Goal: Task Accomplishment & Management: Manage account settings

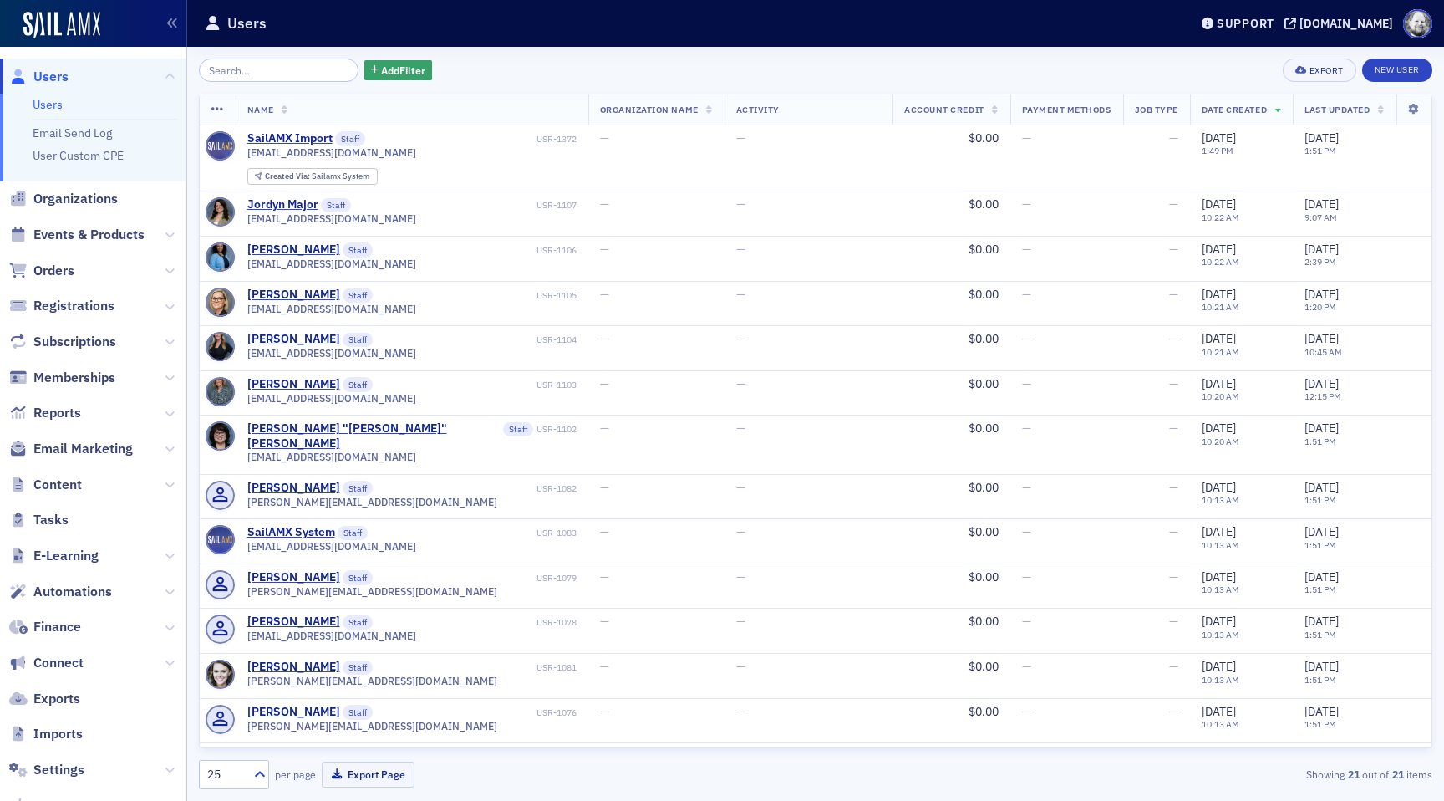
click at [1349, 11] on div "Support [DOMAIN_NAME]" at bounding box center [1319, 23] width 252 height 29
click at [1335, 23] on div "[DOMAIN_NAME]" at bounding box center [1347, 23] width 94 height 15
click at [87, 486] on span "Content" at bounding box center [93, 484] width 186 height 36
click at [59, 484] on span "Content" at bounding box center [57, 485] width 48 height 18
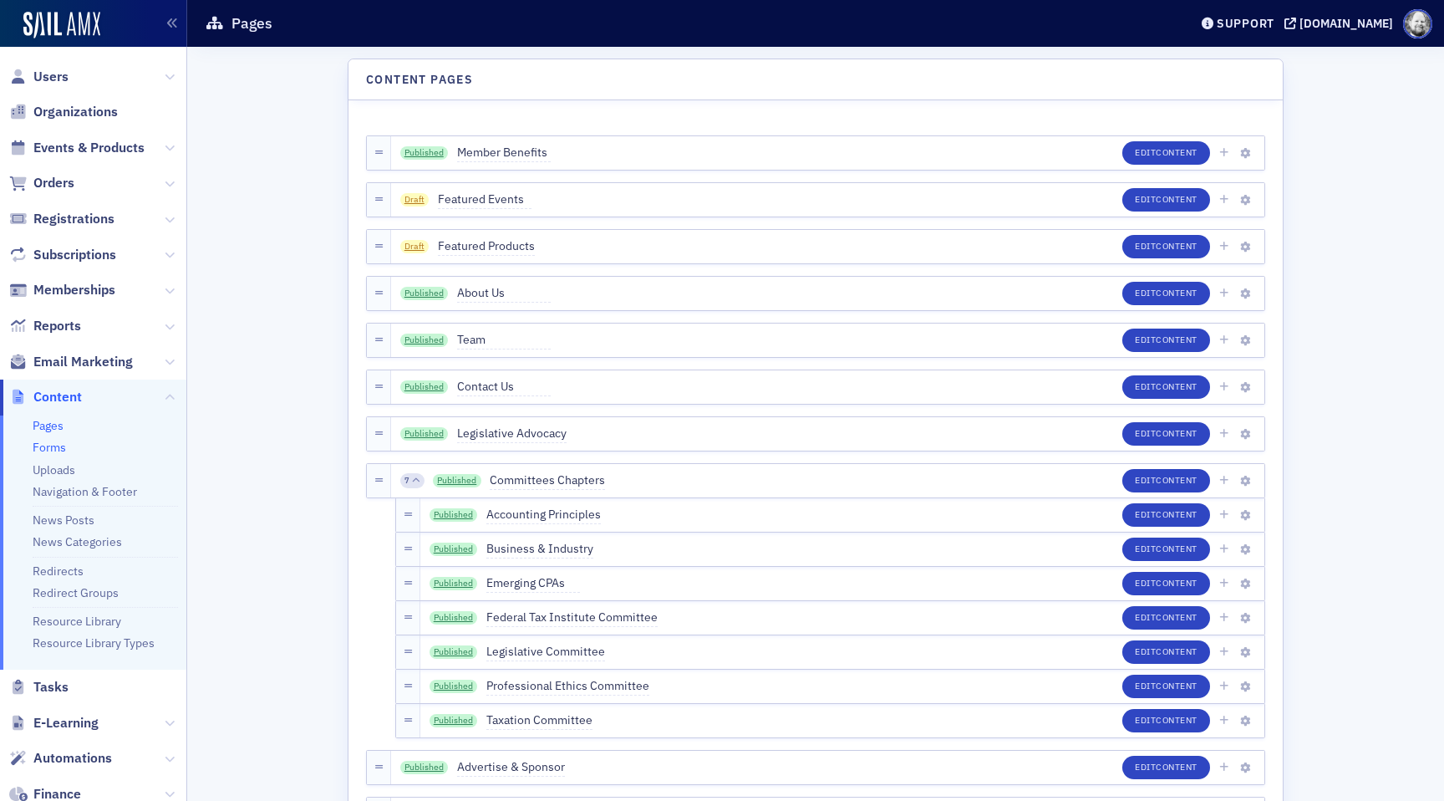
click at [55, 448] on link "Forms" at bounding box center [49, 447] width 33 height 15
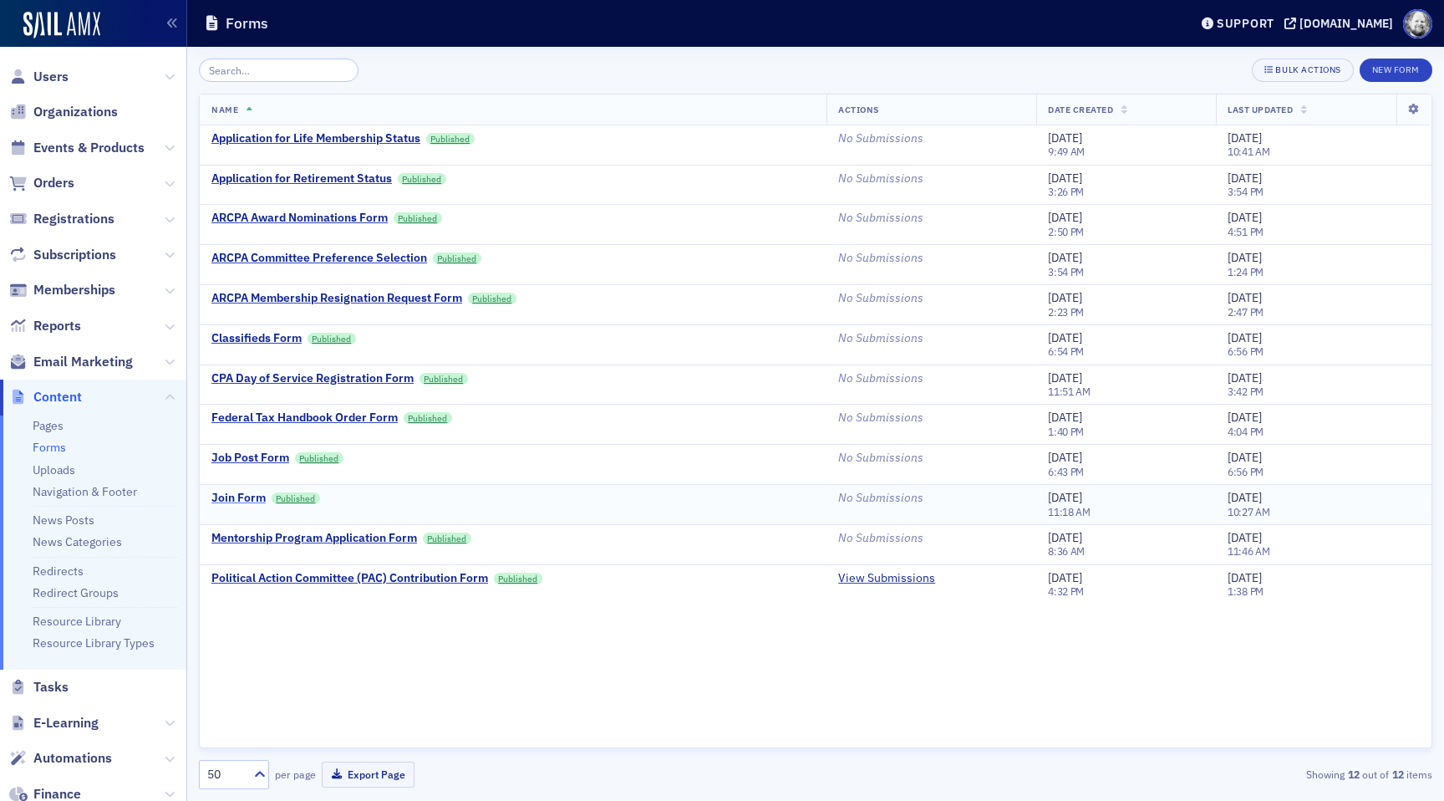
click at [231, 492] on div "Join Form" at bounding box center [238, 498] width 54 height 15
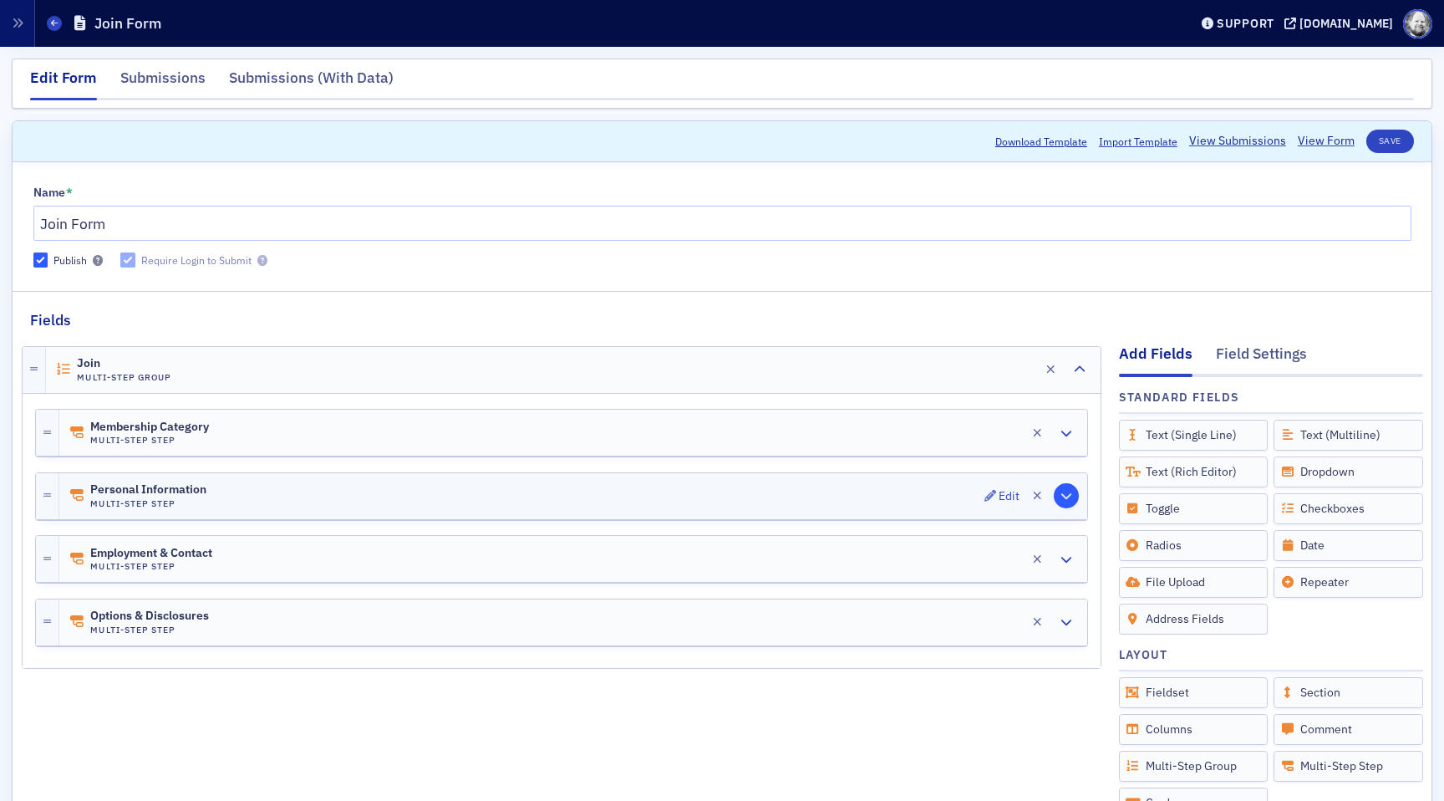
click at [1071, 501] on button "button" at bounding box center [1066, 495] width 23 height 23
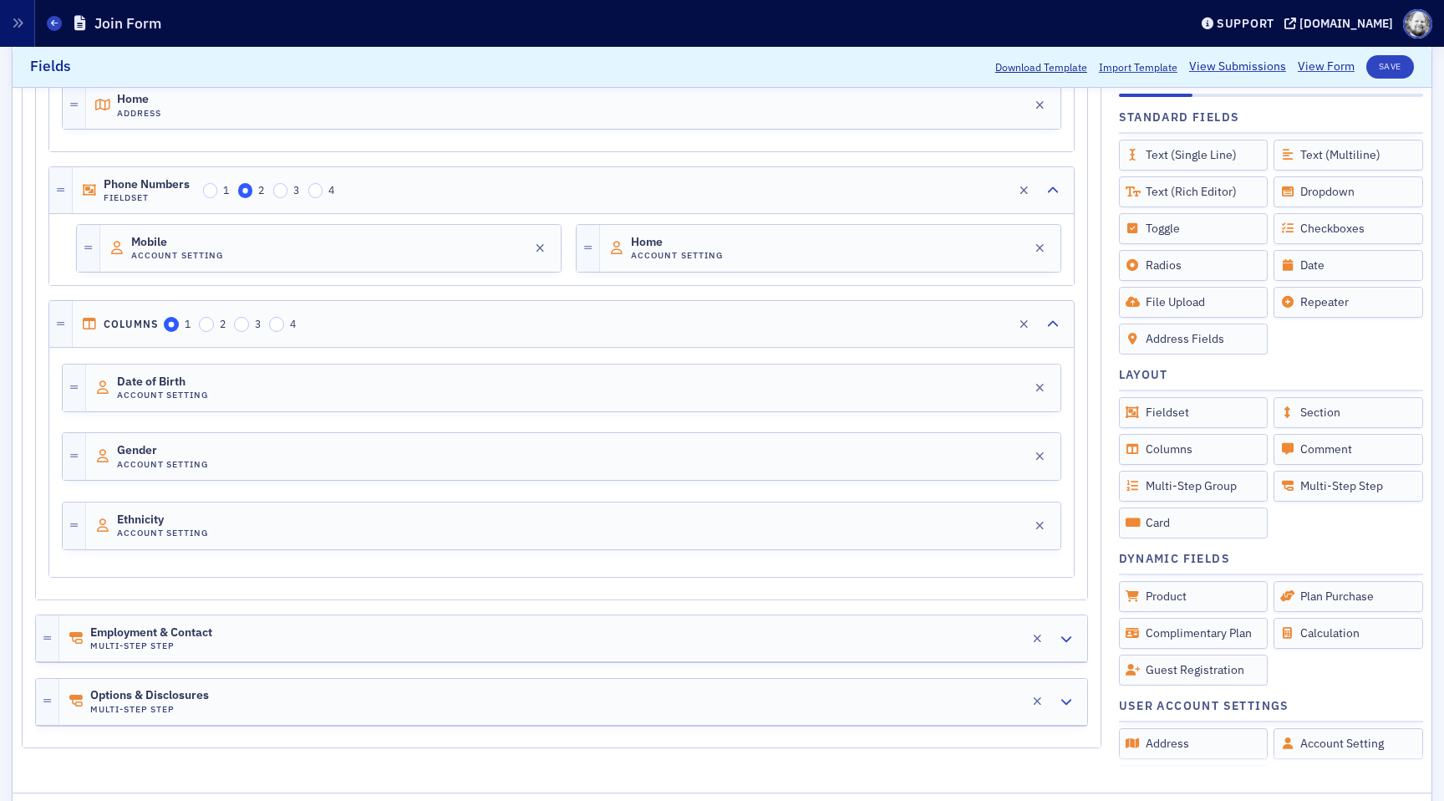
scroll to position [684, 0]
click at [1320, 746] on div "Account Setting" at bounding box center [1349, 742] width 150 height 31
click at [1311, 741] on div "Account Setting" at bounding box center [1349, 742] width 150 height 31
drag, startPoint x: 1311, startPoint y: 741, endPoint x: 1125, endPoint y: 691, distance: 193.0
click at [1043, 689] on div "Add Fields Field Settings Standard Fields Drag to Add Text (Single Line) Text (…" at bounding box center [722, 207] width 1401 height 1121
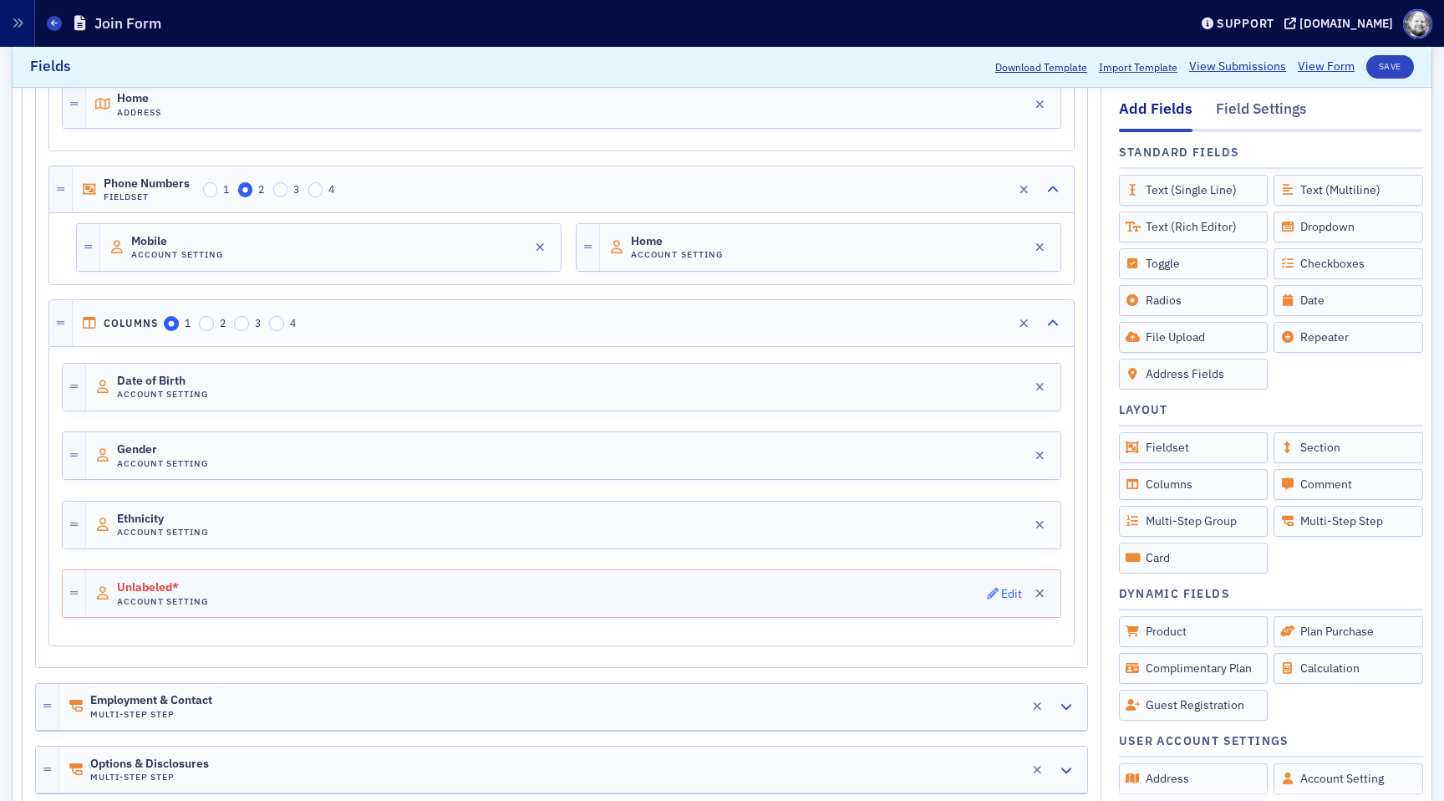
click at [995, 603] on button "Edit" at bounding box center [1005, 593] width 36 height 23
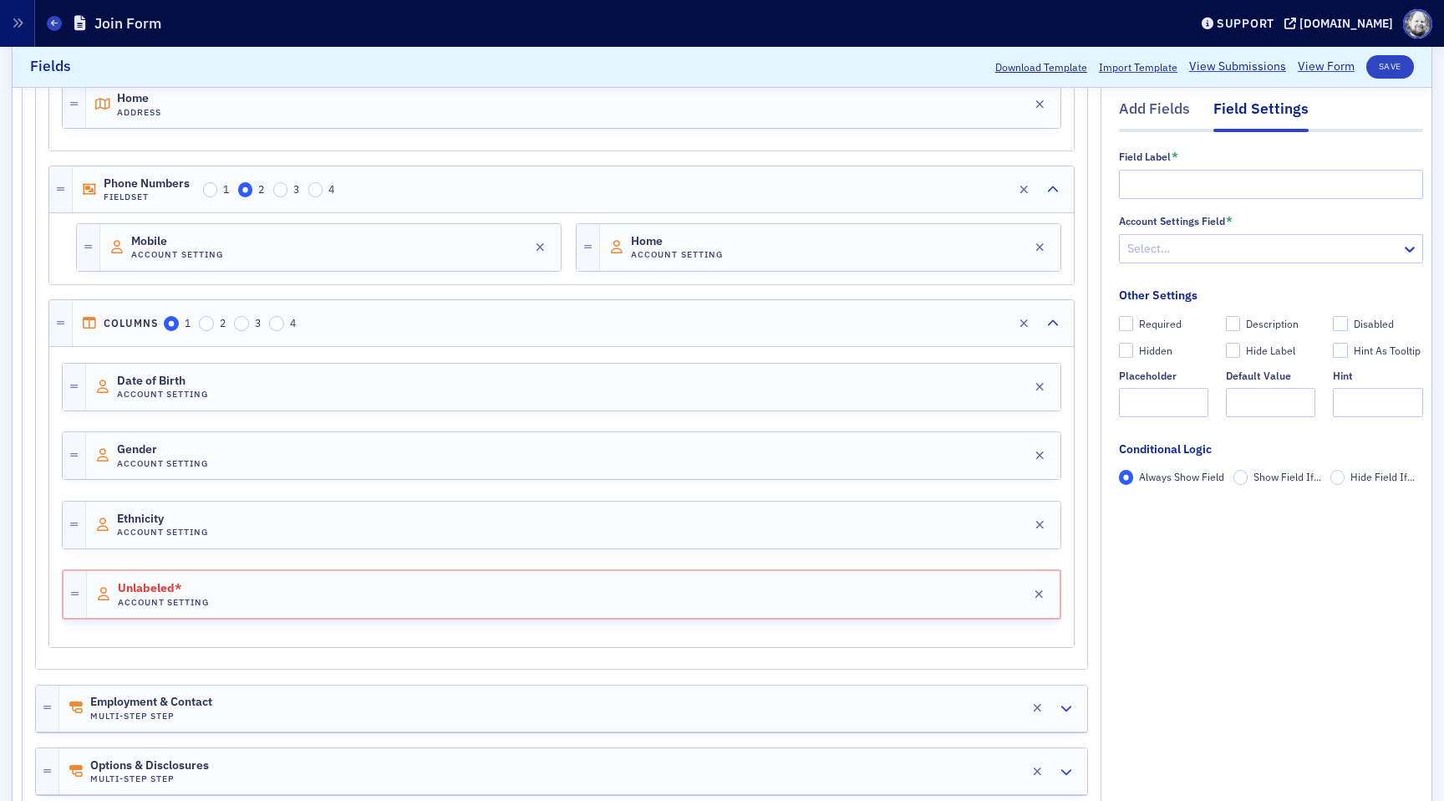
click at [1139, 251] on div at bounding box center [1263, 248] width 274 height 21
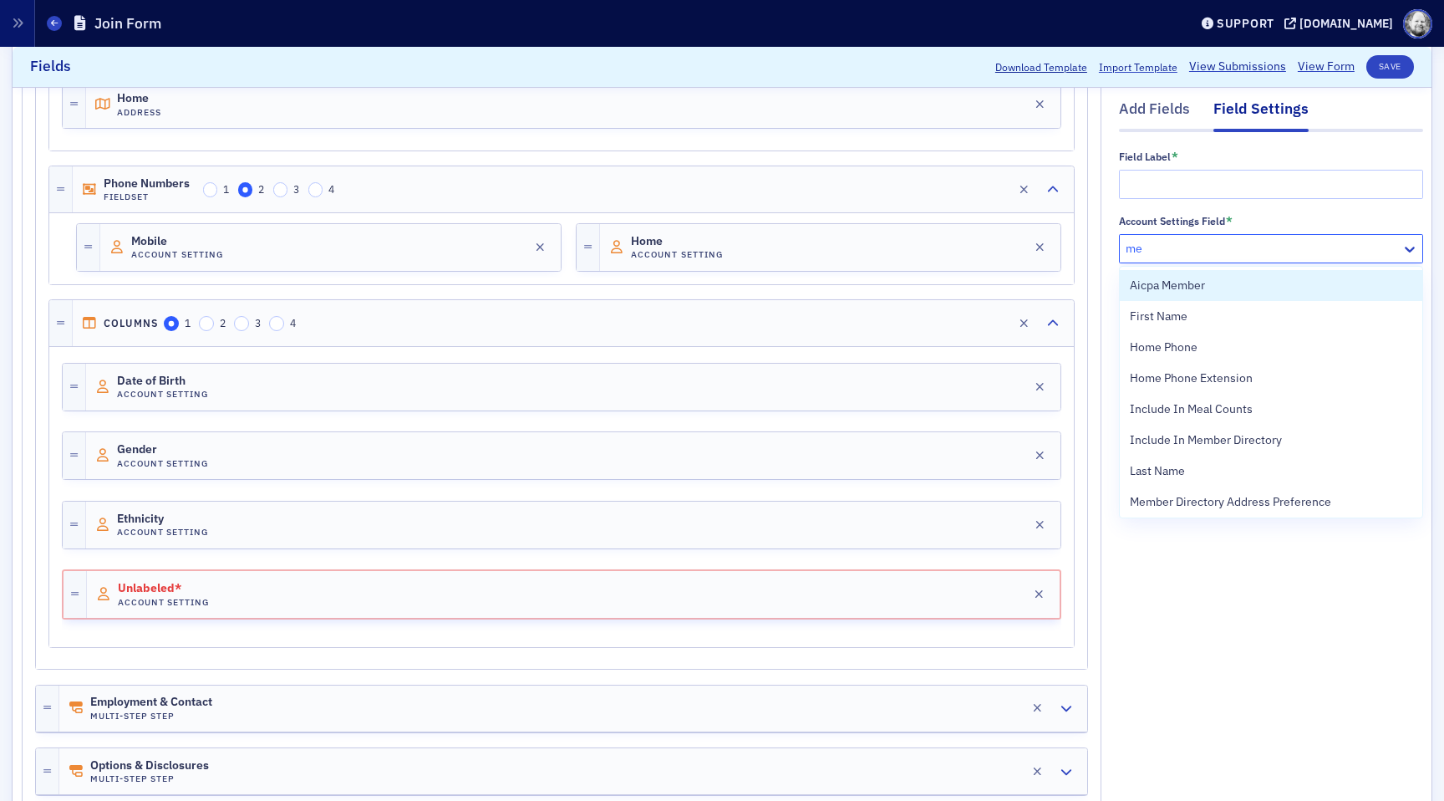
type input "mem"
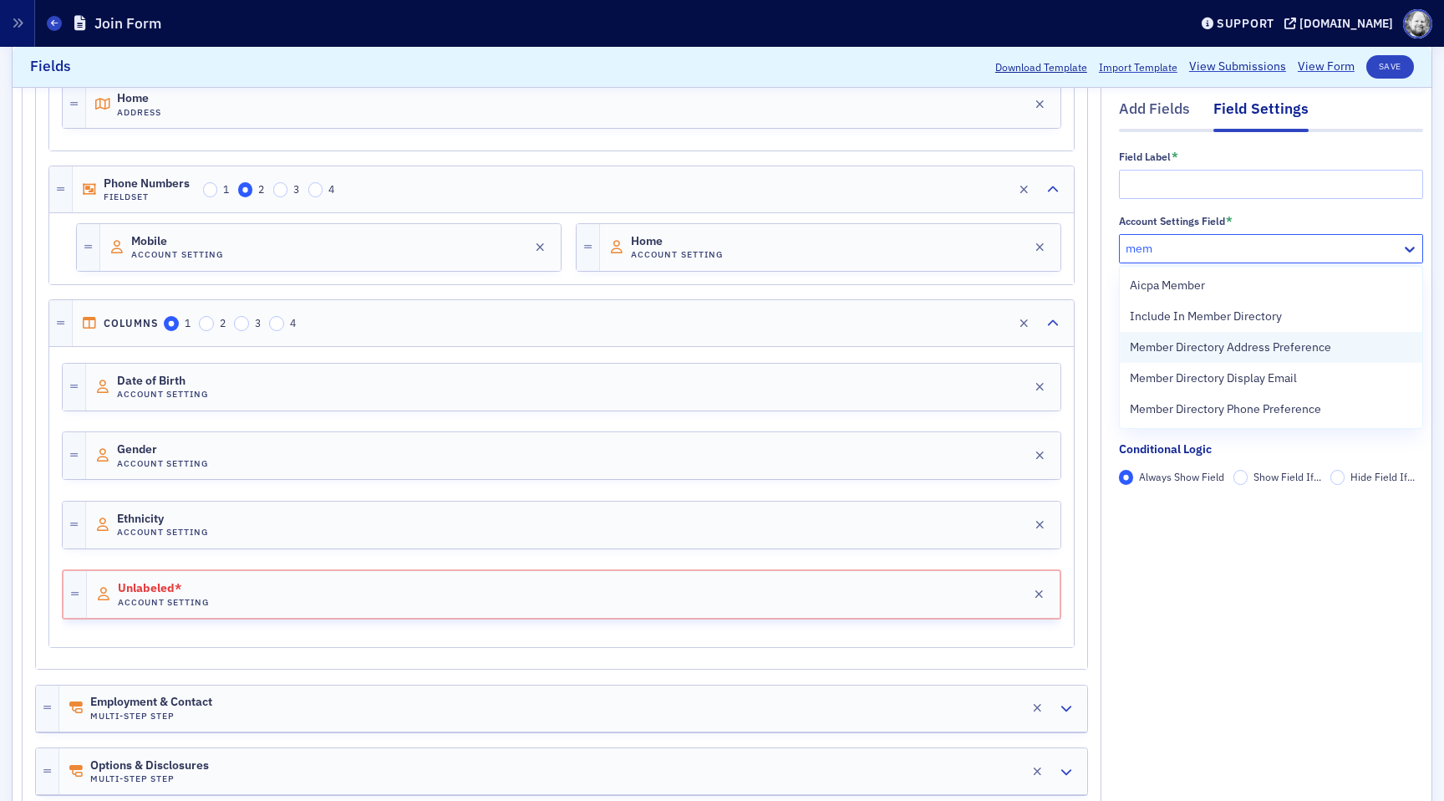
click at [1183, 362] on div "Member Directory Address Preference" at bounding box center [1271, 347] width 303 height 31
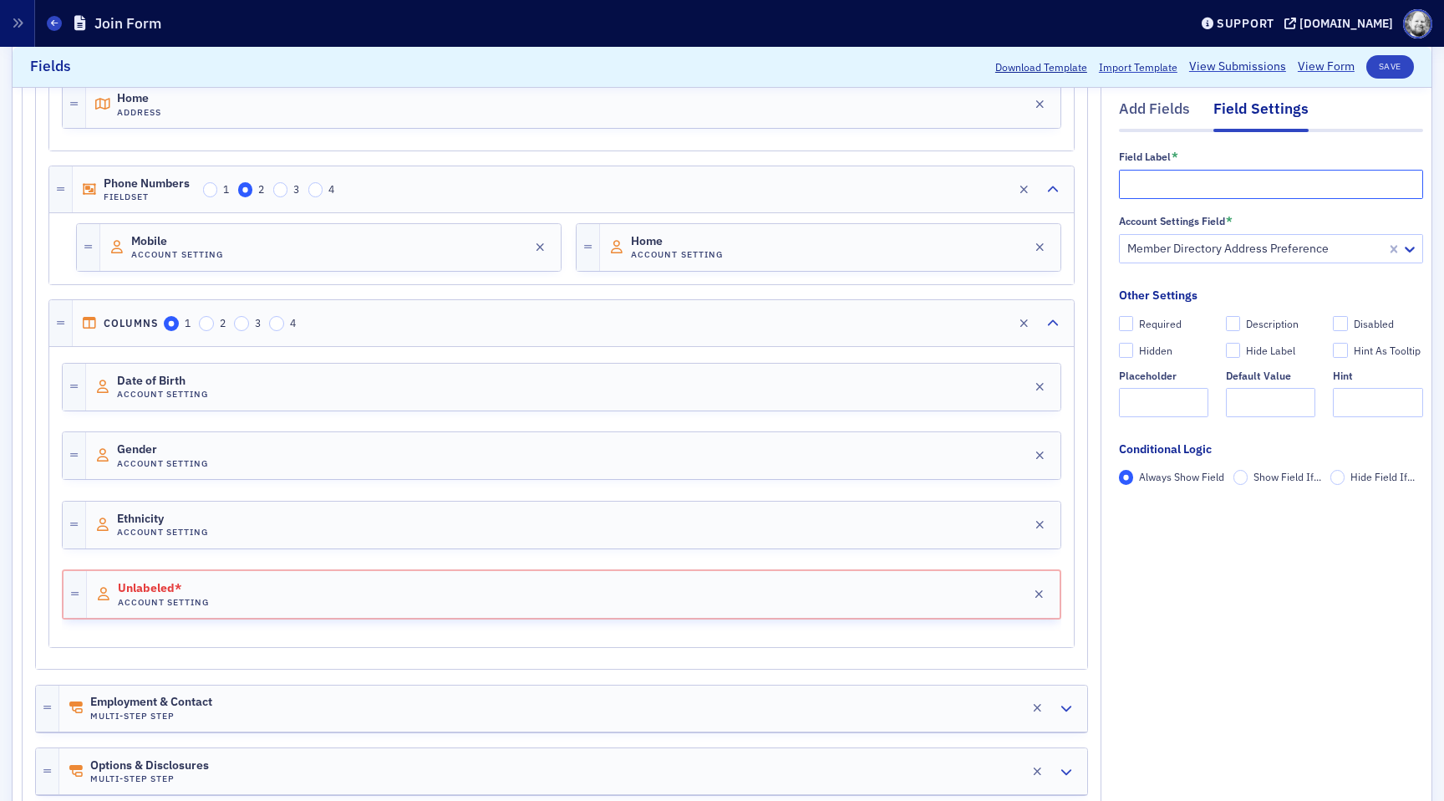
click at [1163, 184] on input "text" at bounding box center [1271, 184] width 304 height 29
type input "Member Directory Address Preference"
click at [1385, 60] on button "Save" at bounding box center [1390, 66] width 48 height 23
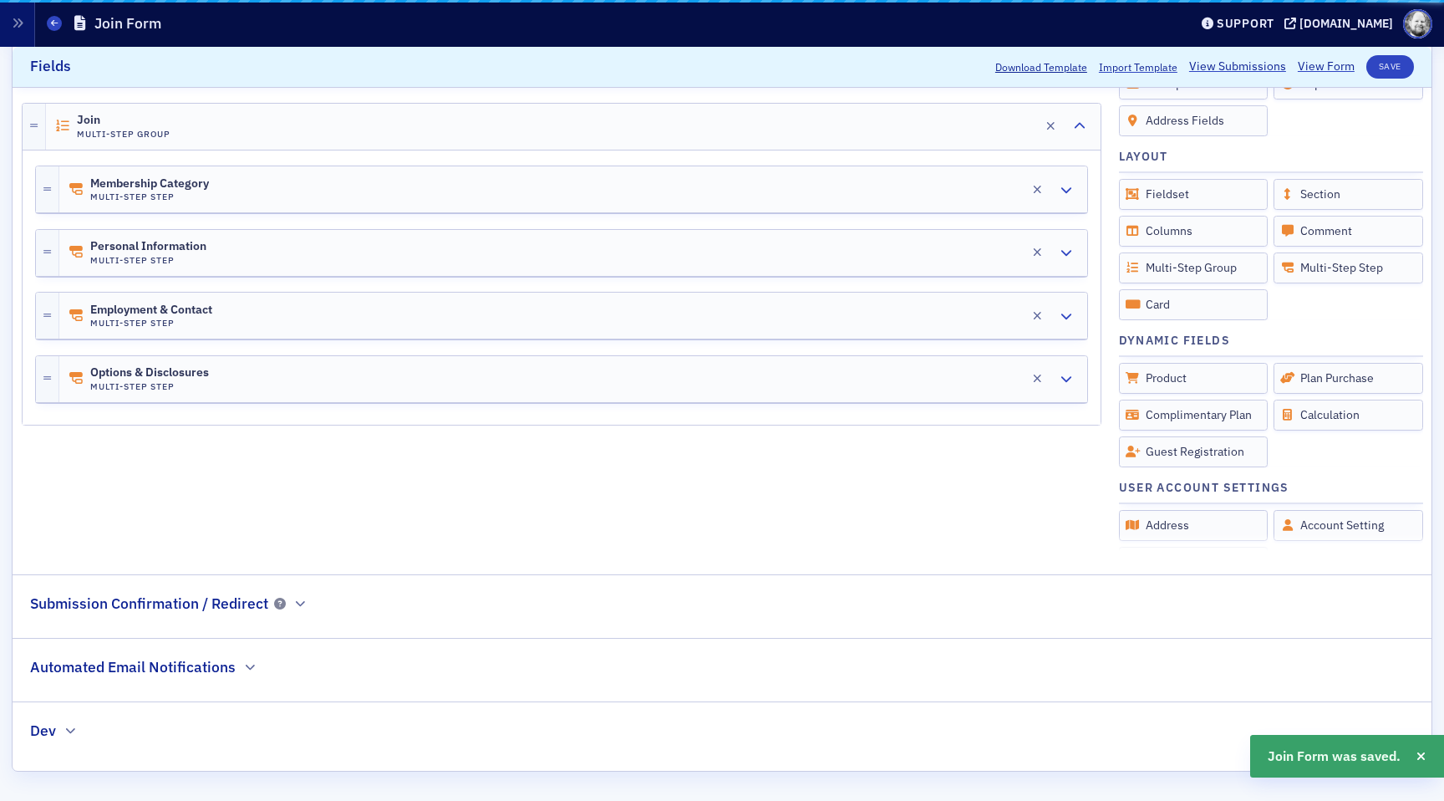
scroll to position [498, 0]
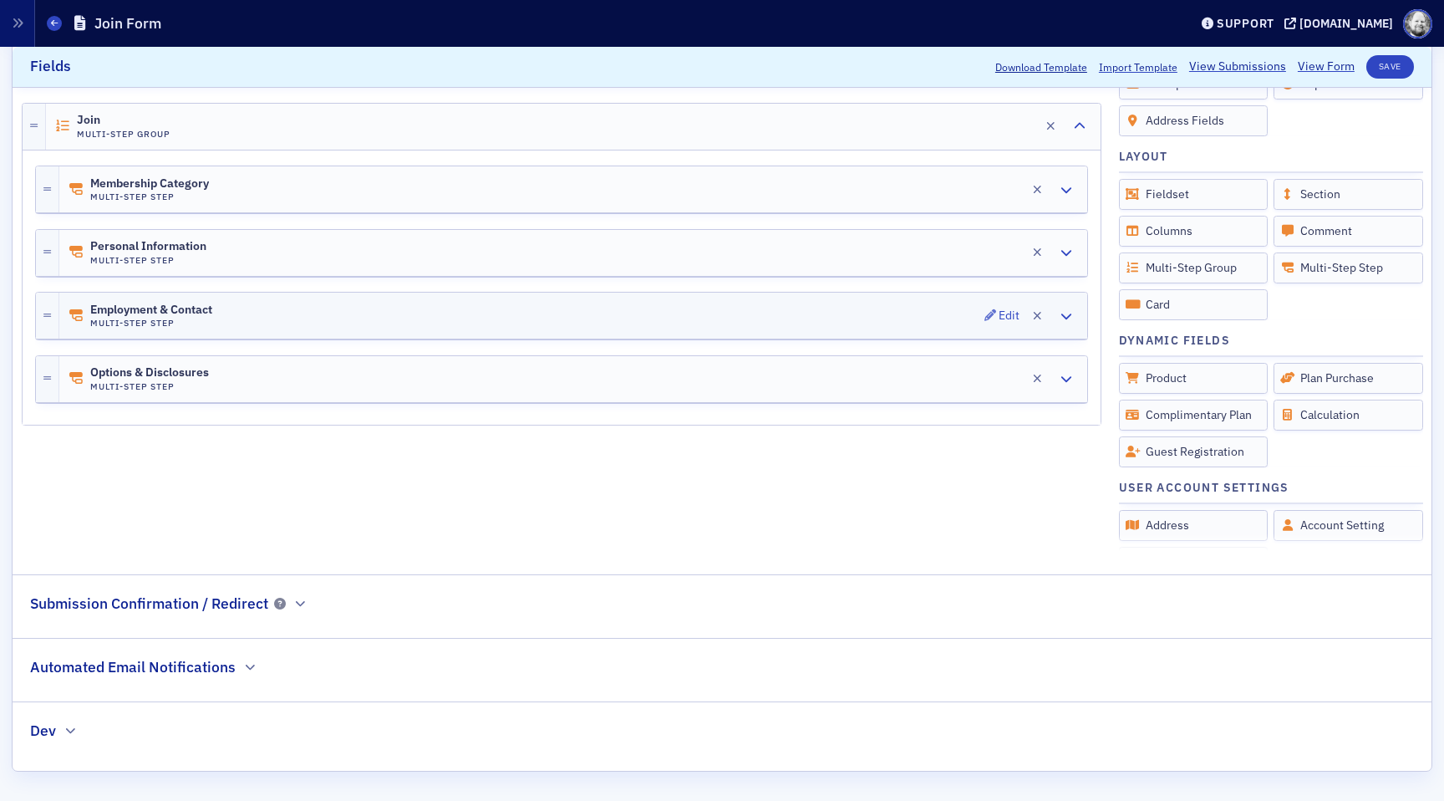
click at [1078, 306] on div "Employment & Contact Multi-Step Step Edit" at bounding box center [573, 315] width 1028 height 46
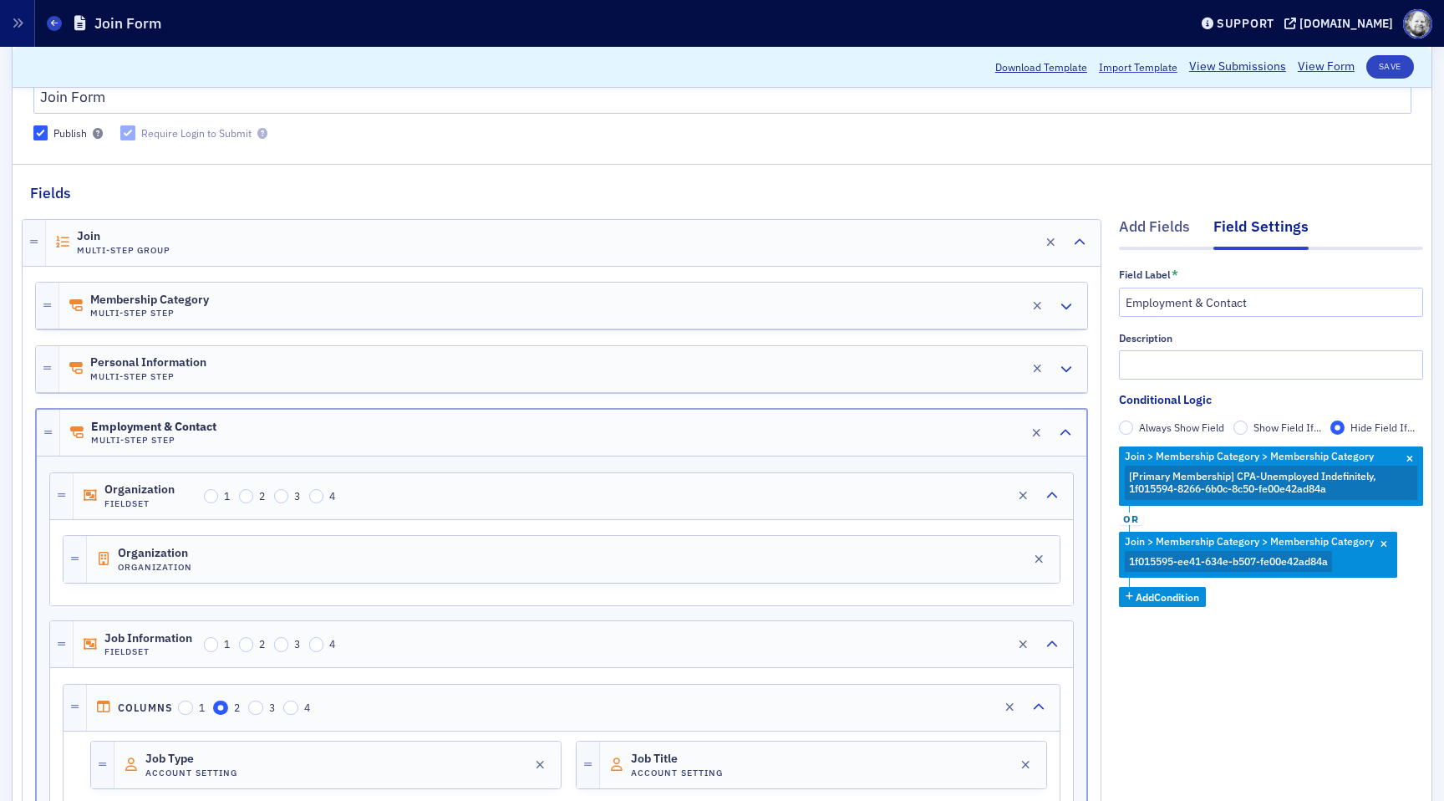
scroll to position [122, 0]
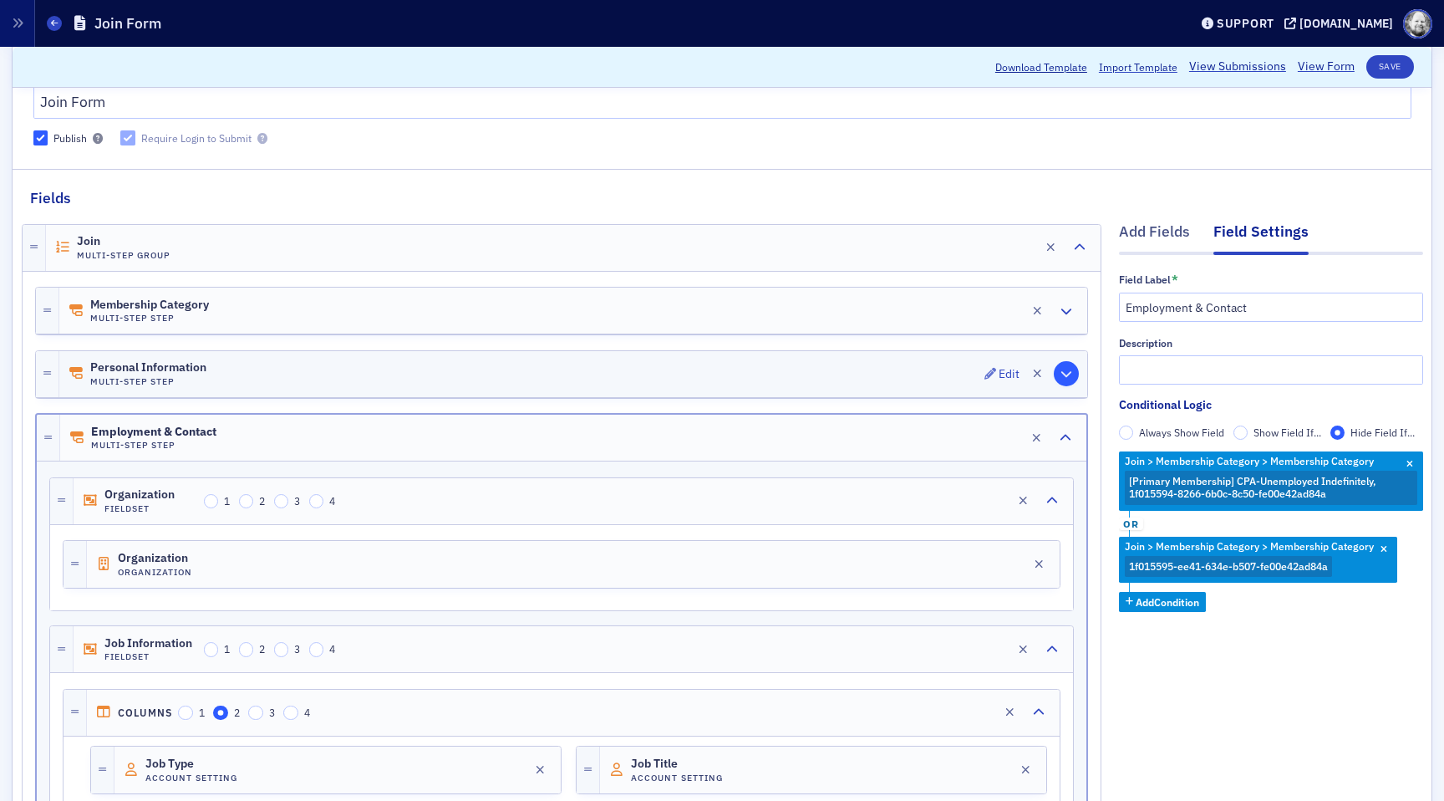
click at [1065, 374] on icon "button" at bounding box center [1067, 374] width 12 height 12
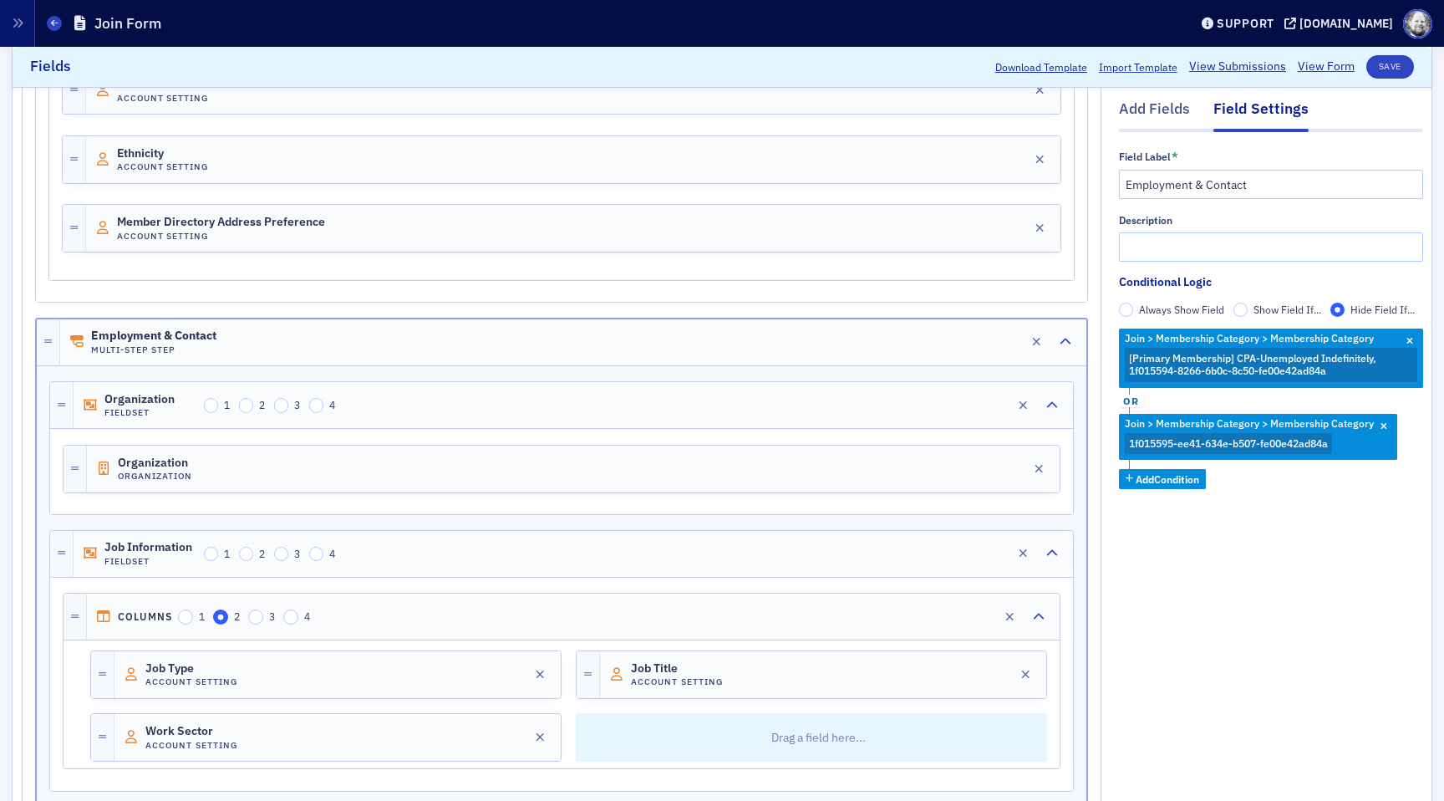
scroll to position [1022, 0]
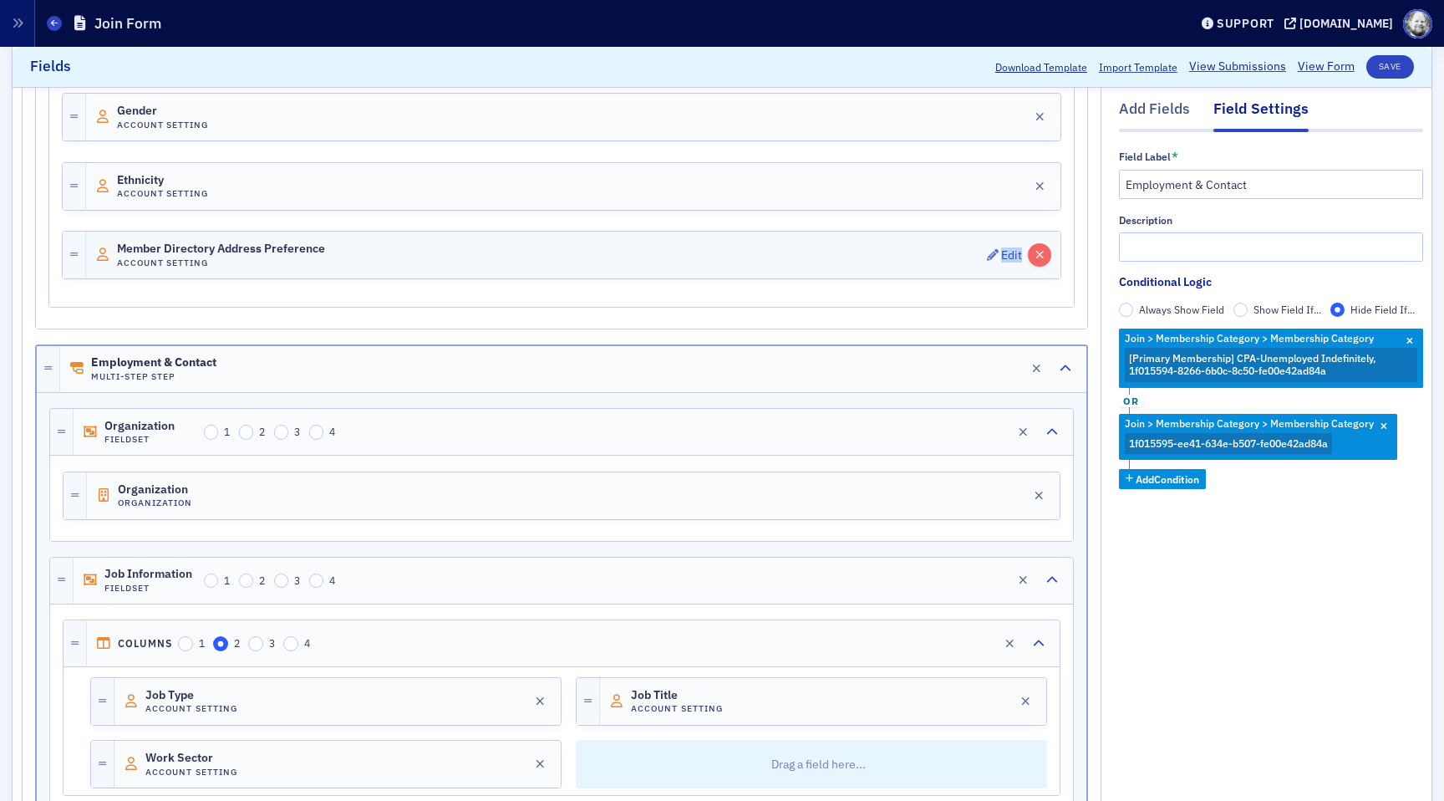
drag, startPoint x: 909, startPoint y: 255, endPoint x: 1032, endPoint y: 257, distance: 122.9
click at [1033, 257] on div "Member Directory Address Preference Account Setting Edit" at bounding box center [573, 254] width 974 height 47
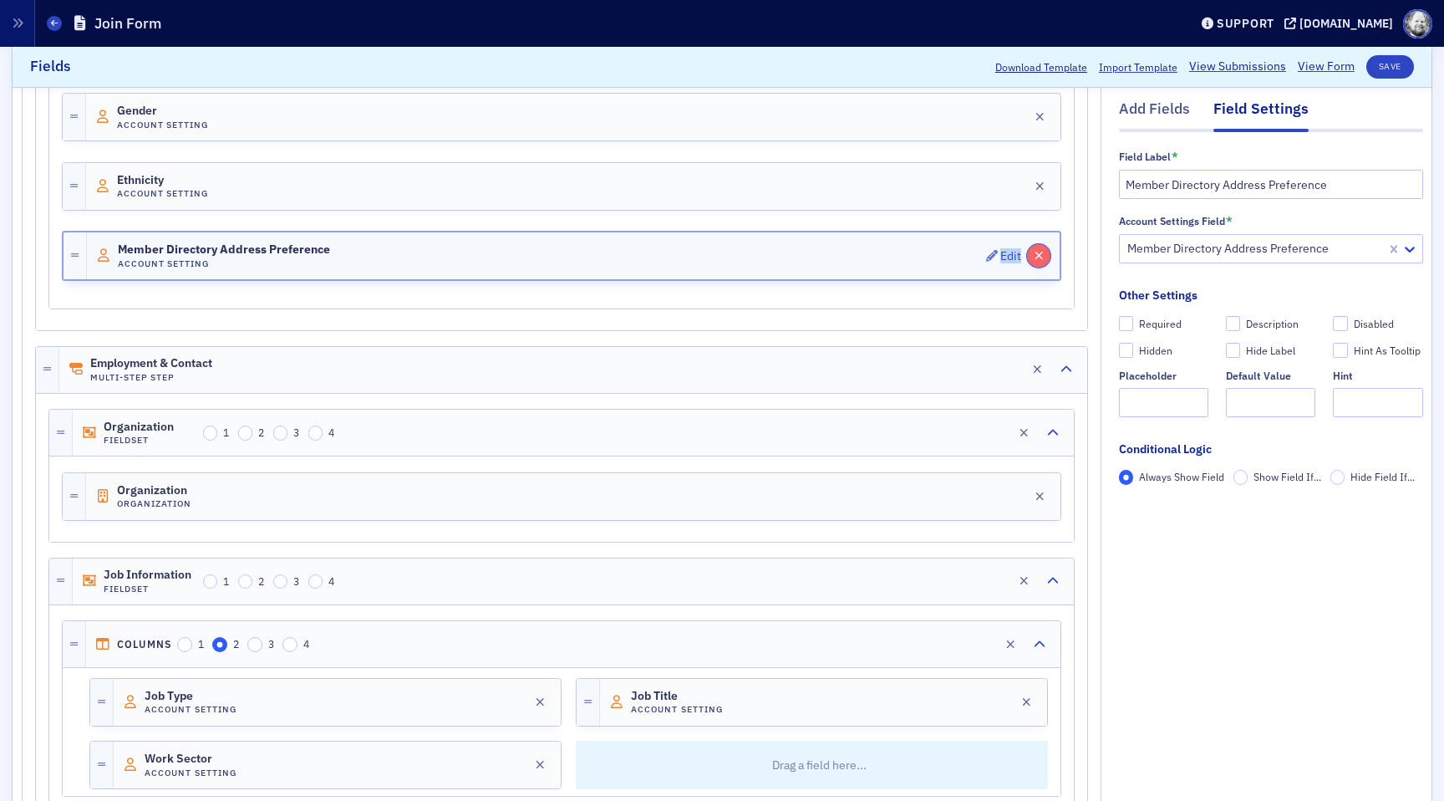
click at [1032, 257] on button "button" at bounding box center [1038, 255] width 23 height 23
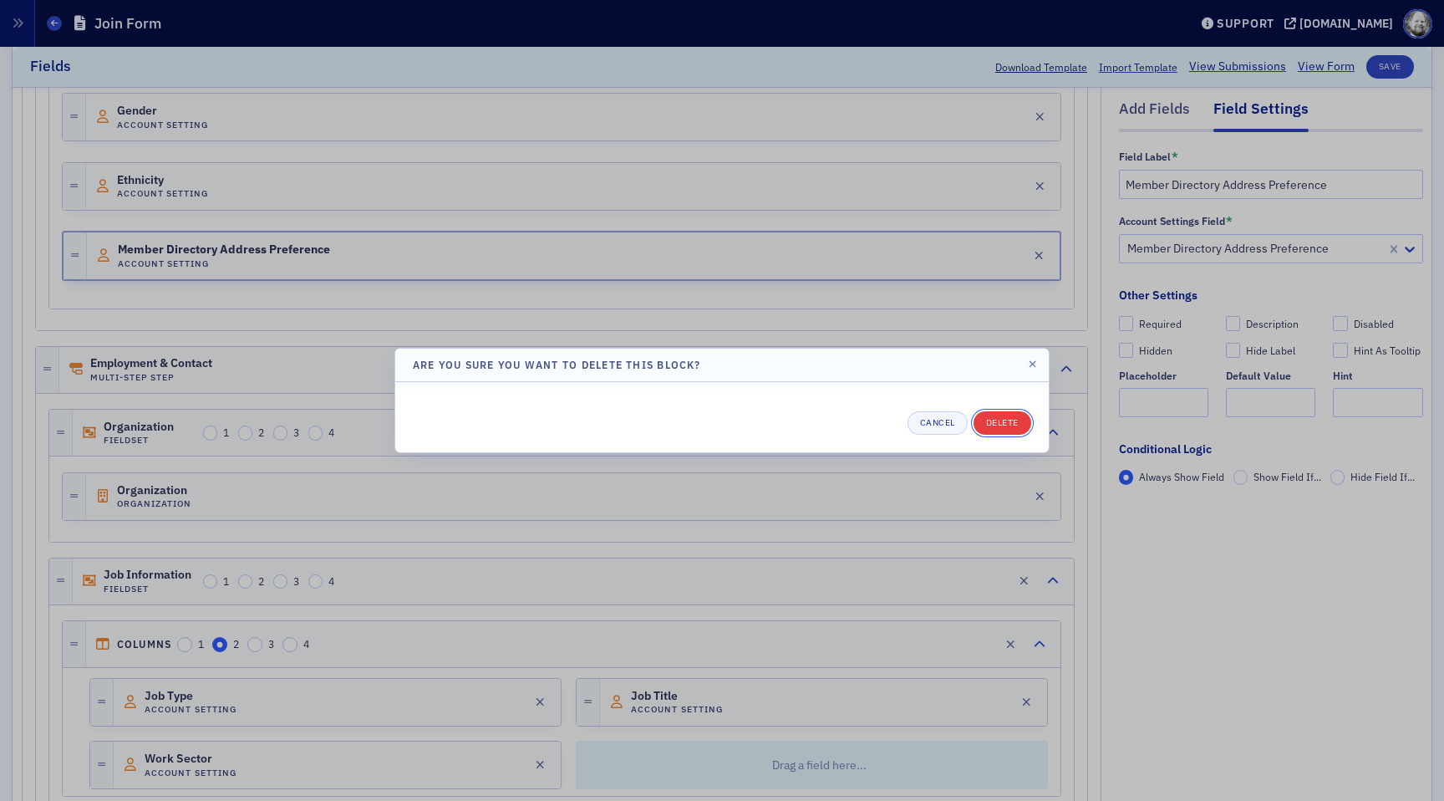
click at [1021, 418] on button "Delete" at bounding box center [1003, 422] width 58 height 23
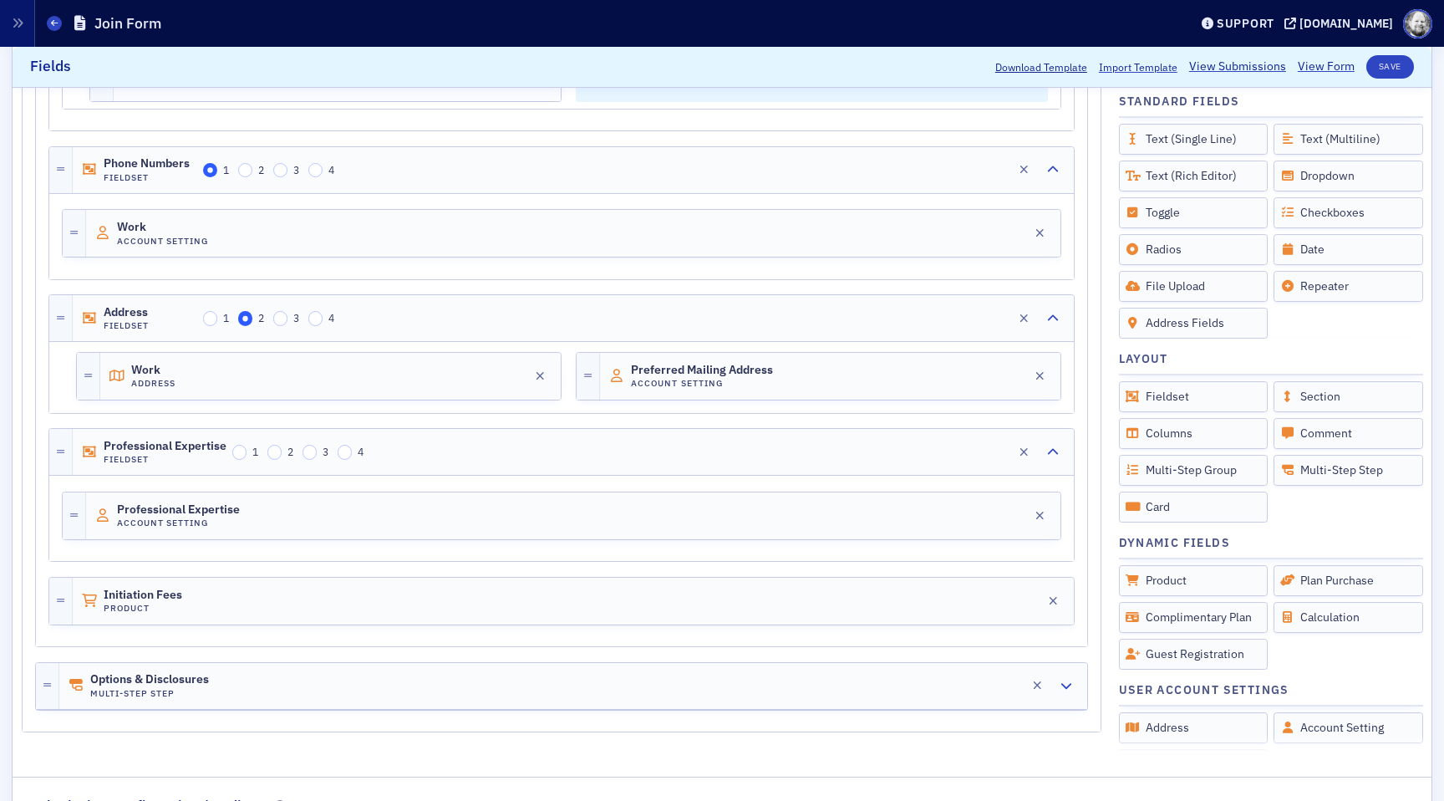
scroll to position [1642, 0]
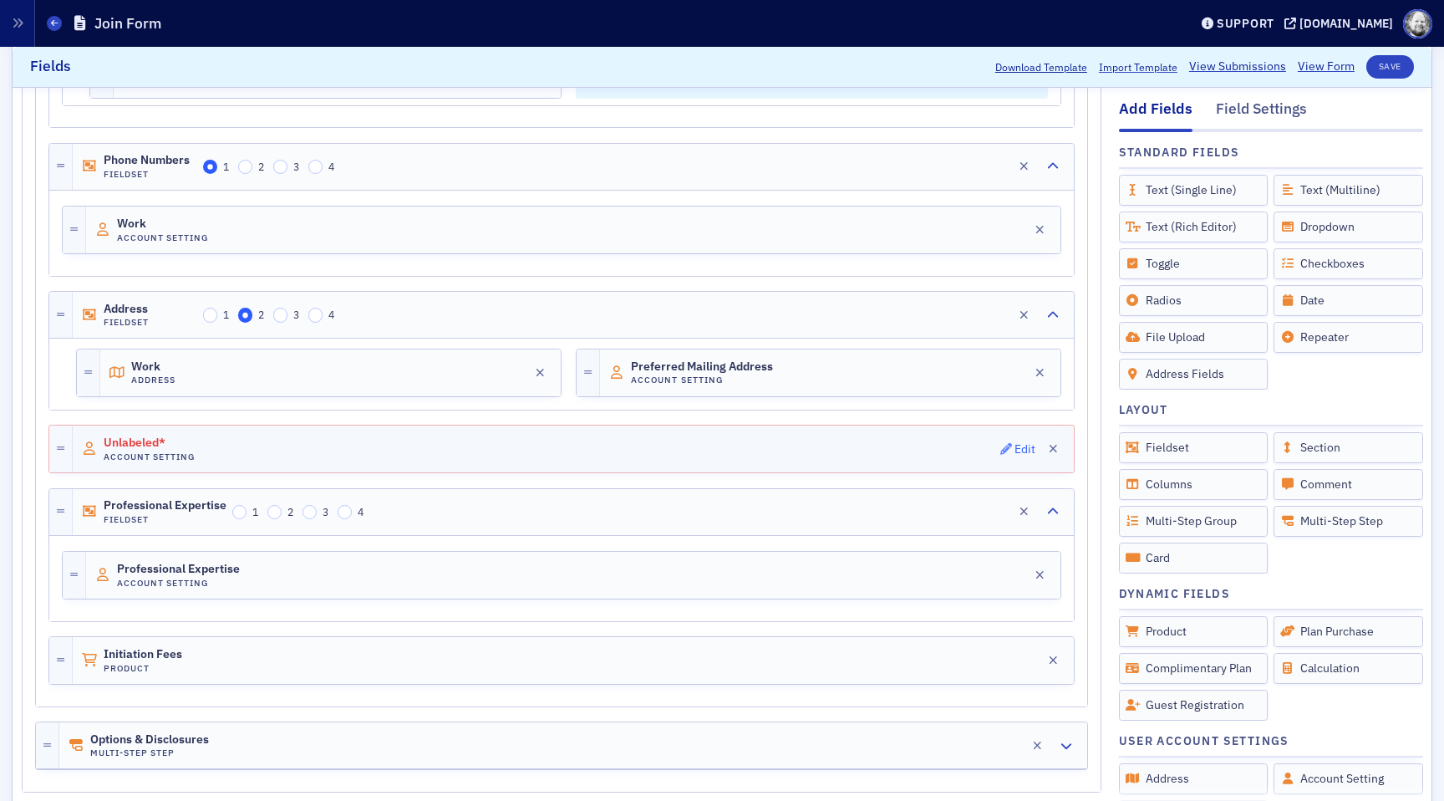
click at [1018, 446] on div "Edit" at bounding box center [1025, 449] width 21 height 9
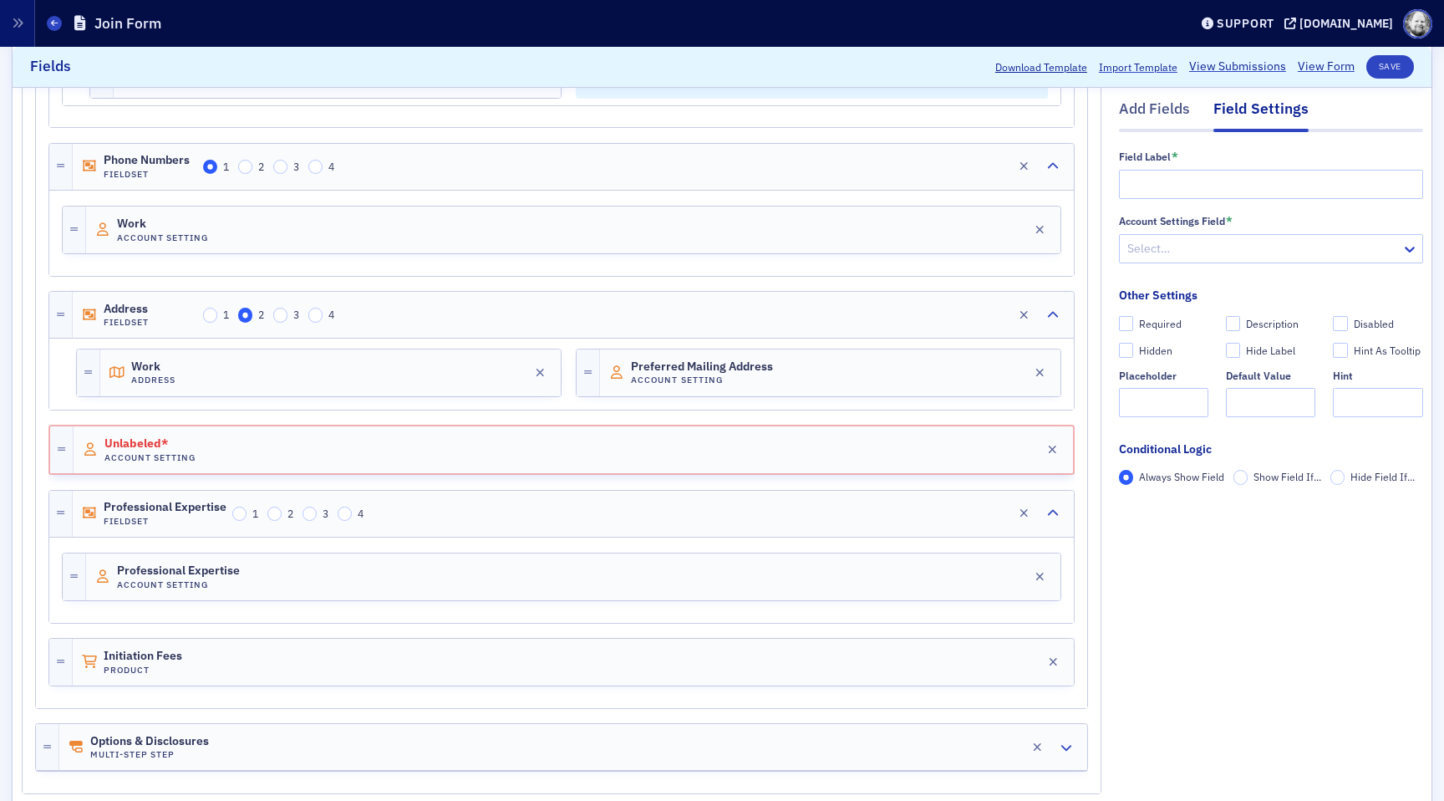
click at [1201, 242] on div at bounding box center [1263, 248] width 274 height 21
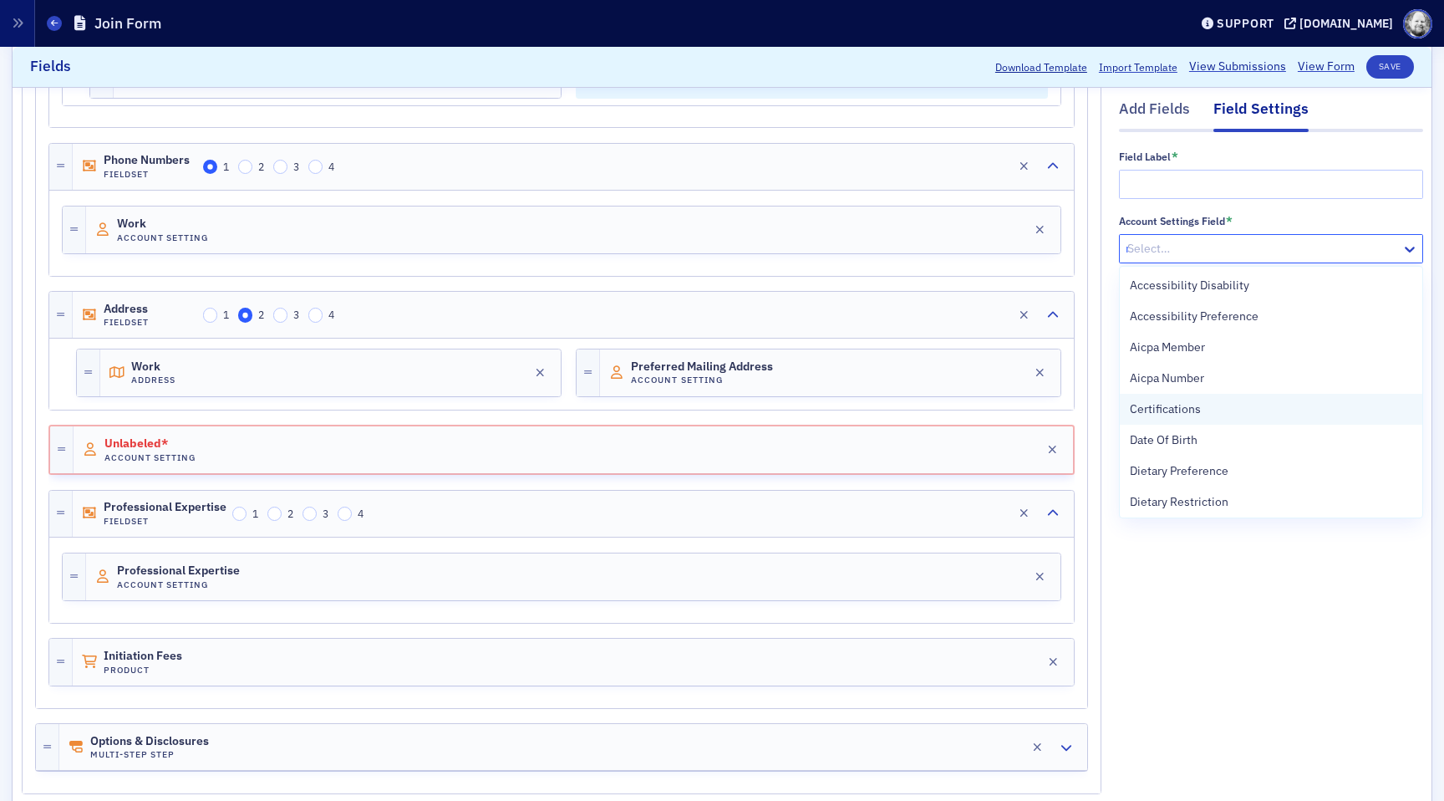
type input "mem"
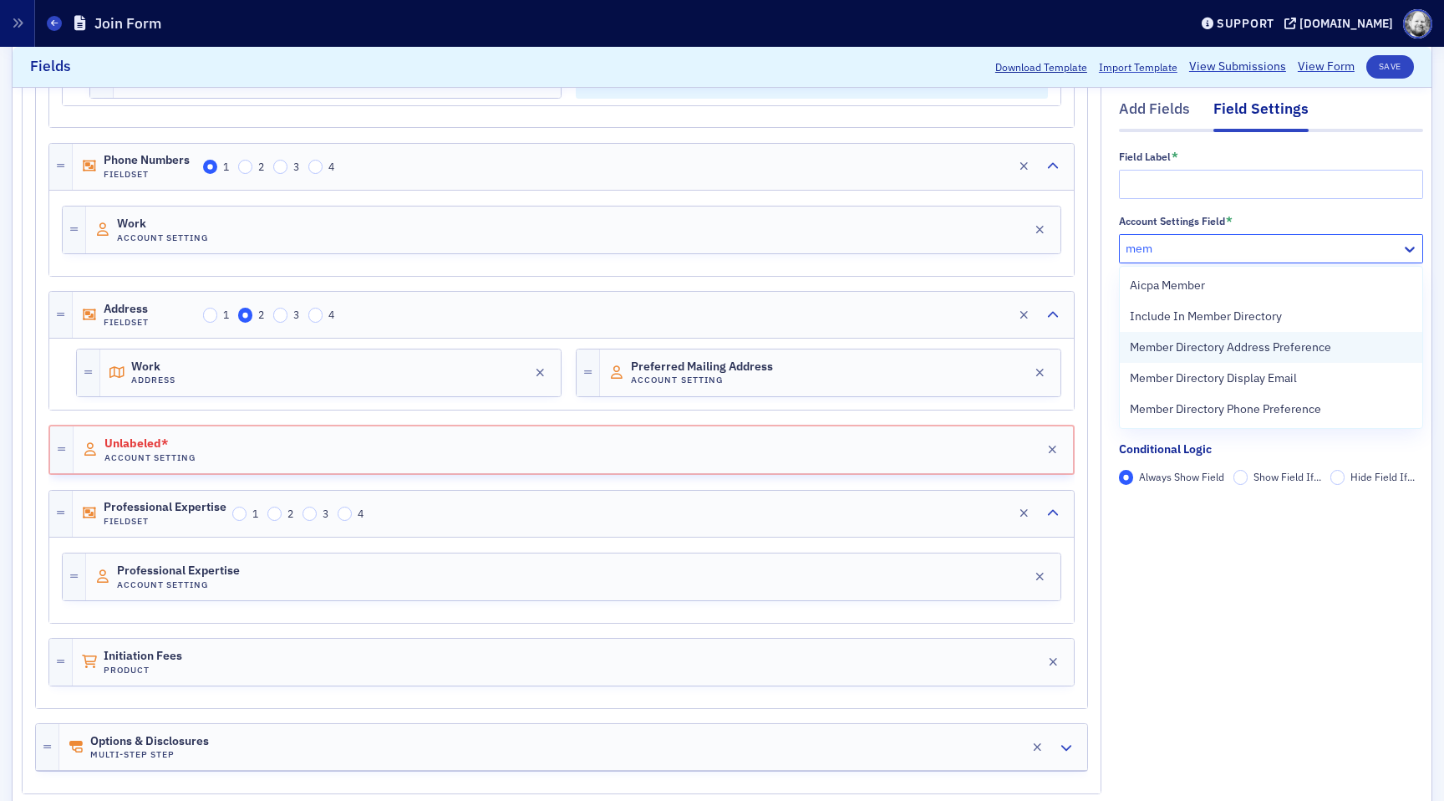
click at [1202, 354] on span "Member Directory Address Preference" at bounding box center [1230, 347] width 201 height 18
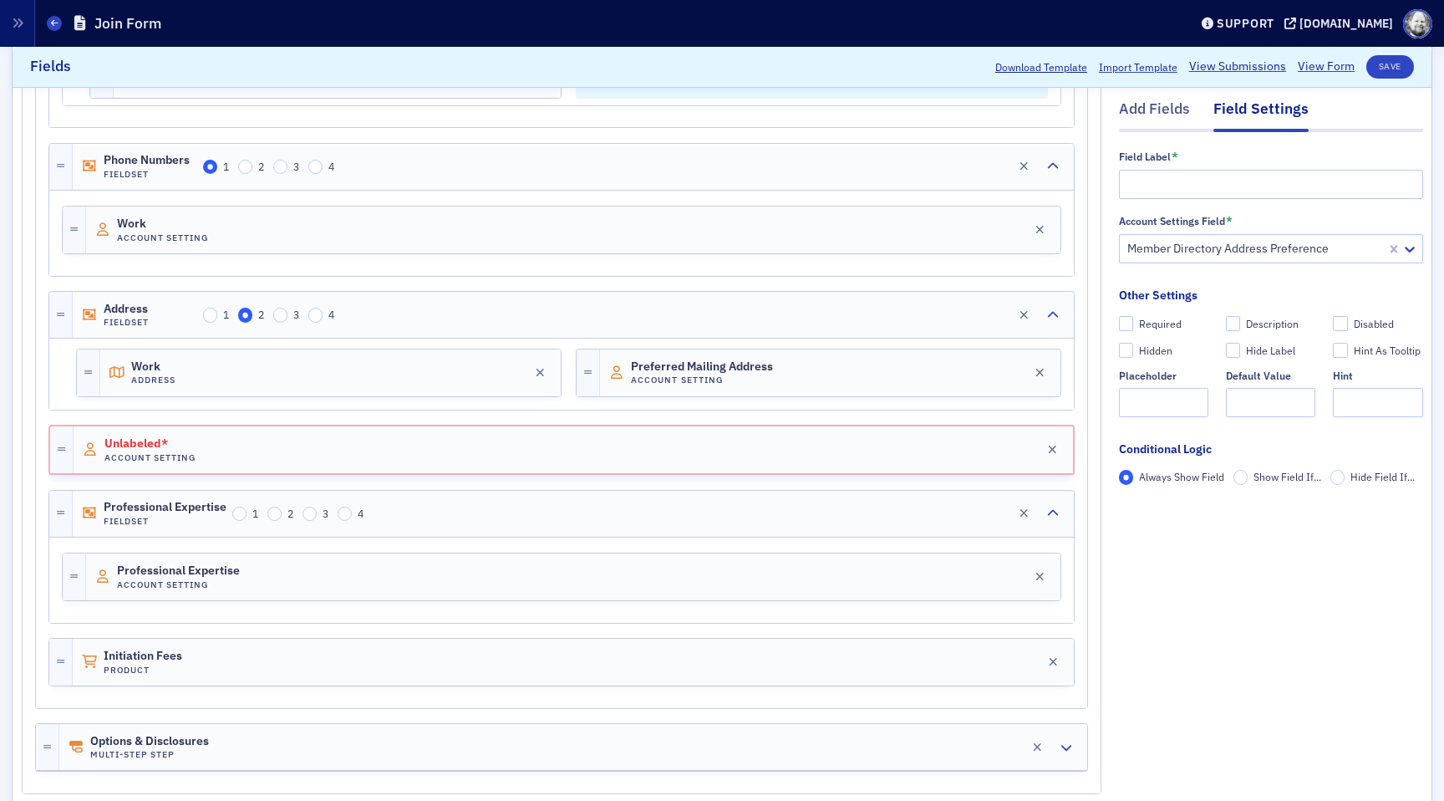
click at [1143, 327] on div "Required" at bounding box center [1160, 324] width 43 height 14
click at [1134, 327] on input "Required" at bounding box center [1126, 324] width 15 height 15
checkbox input "true"
type input "required"
click at [1183, 170] on div "Field Label *" at bounding box center [1271, 175] width 304 height 50
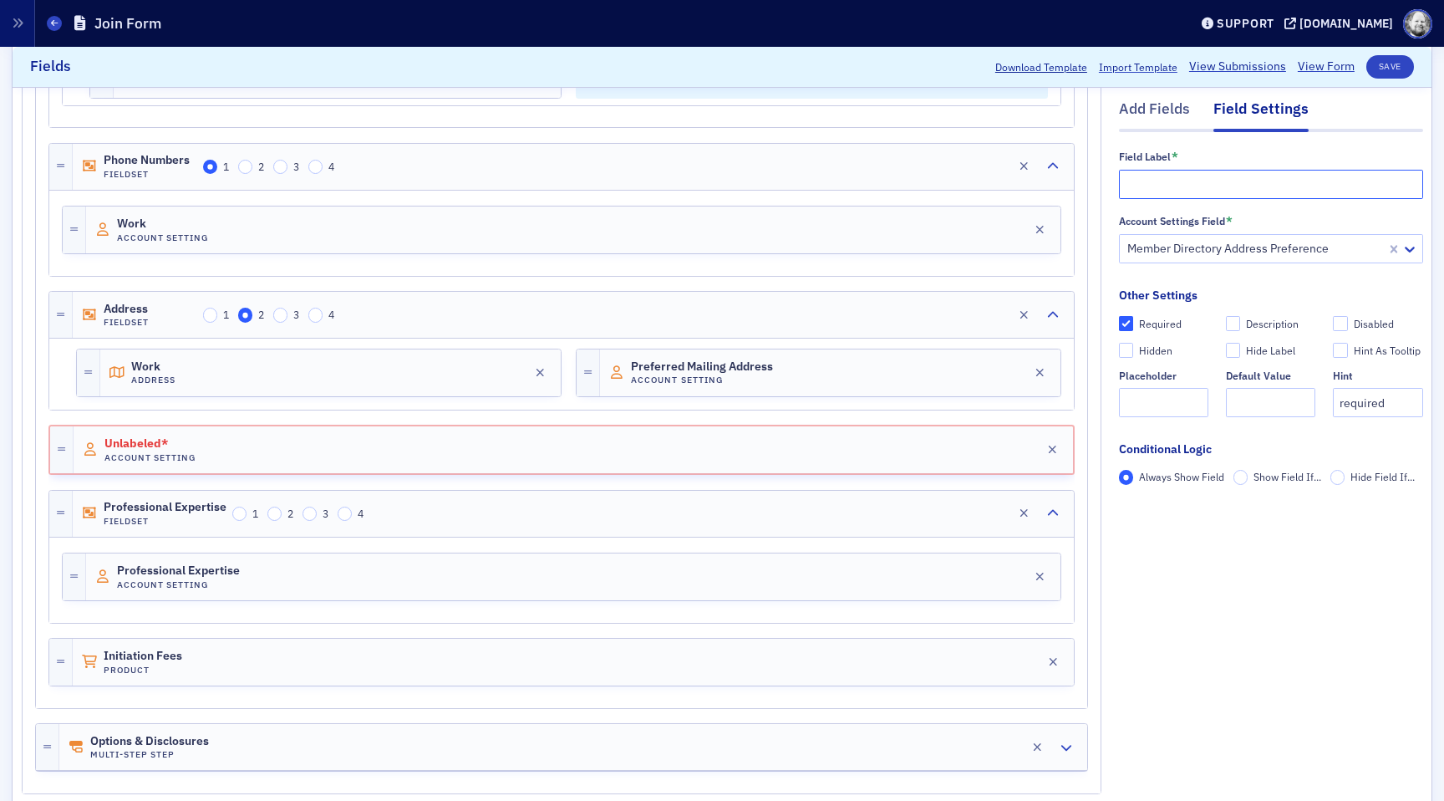
click at [1183, 178] on input "text" at bounding box center [1271, 184] width 304 height 29
type input "Member Directory Address Preference"
click at [1385, 71] on button "Save" at bounding box center [1390, 66] width 48 height 23
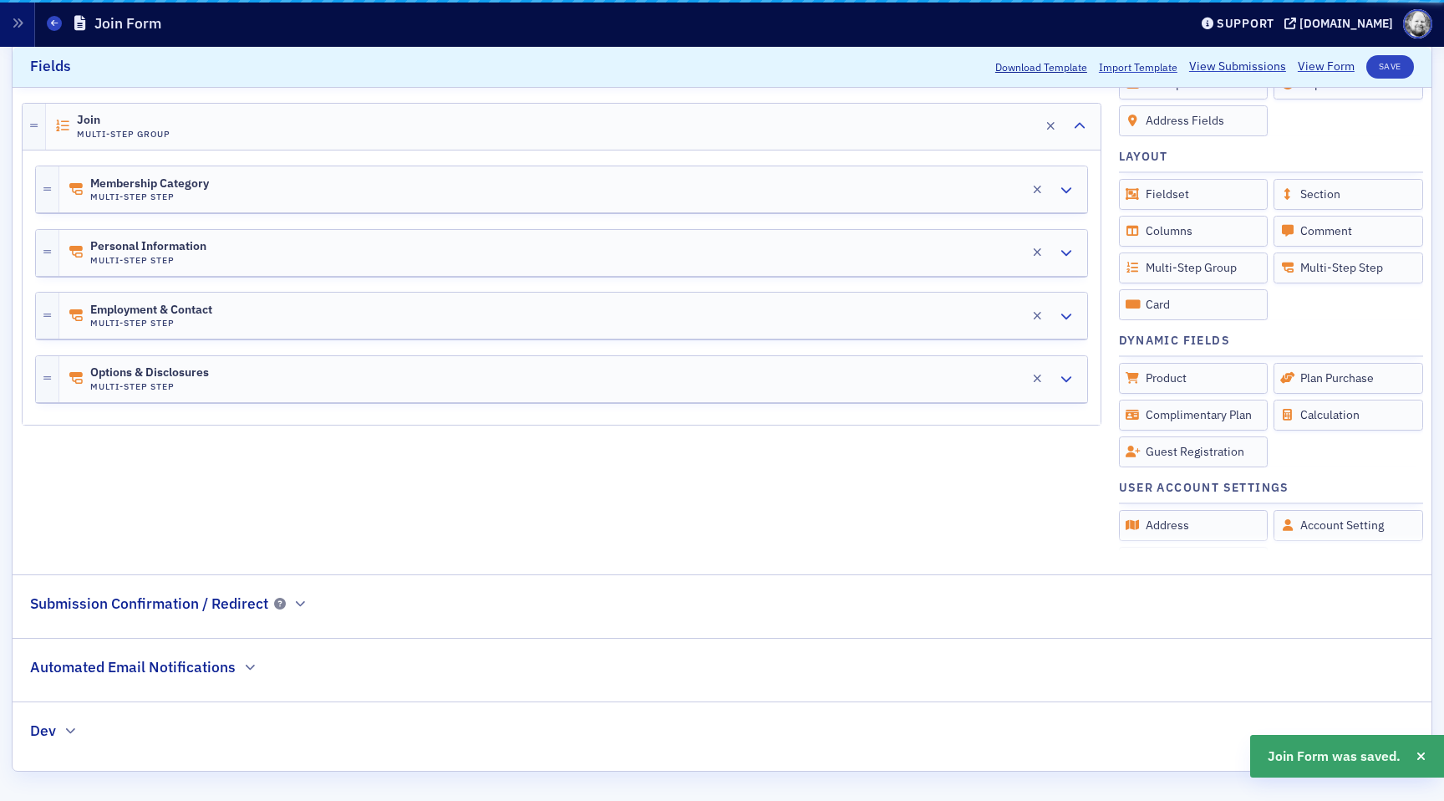
scroll to position [498, 0]
